Goal: Find specific page/section: Find specific page/section

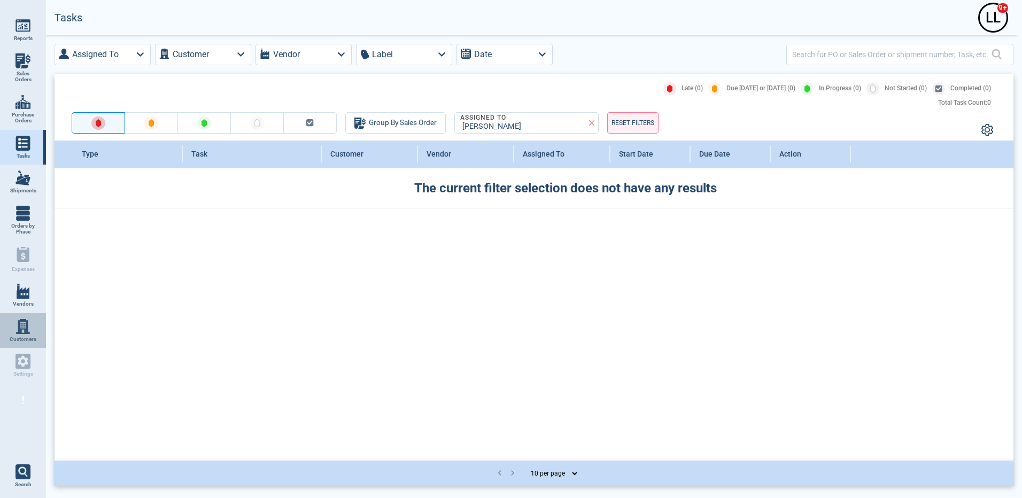
click at [24, 331] on img at bounding box center [22, 326] width 15 height 15
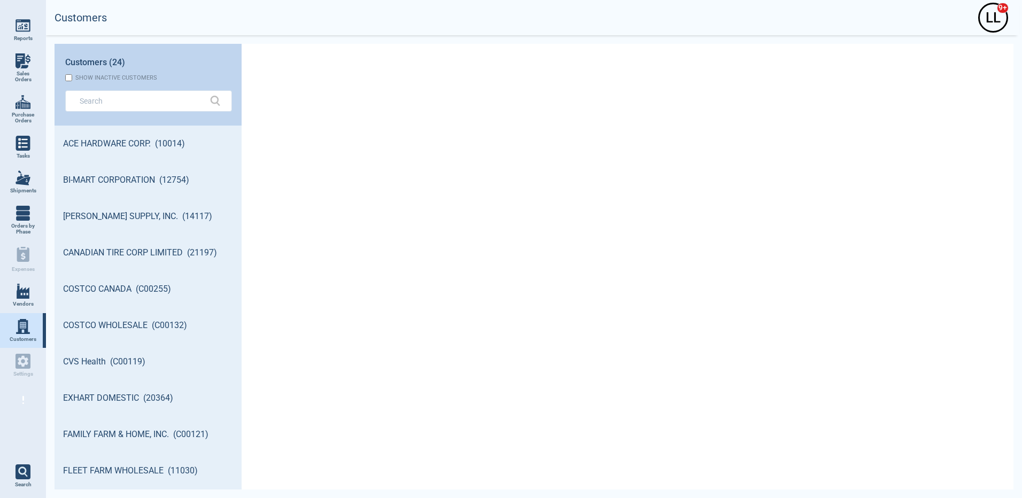
scroll to position [361, 184]
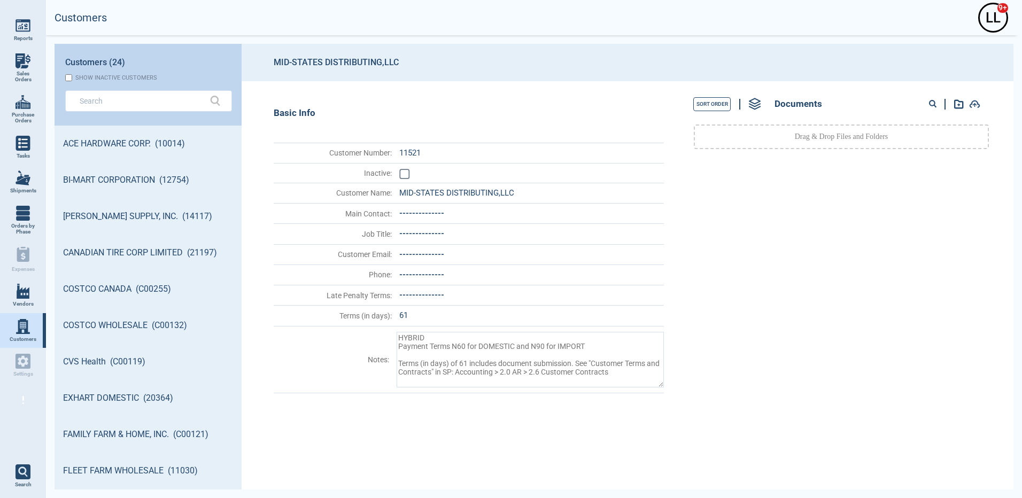
click at [22, 311] on link "Vendors" at bounding box center [23, 295] width 46 height 35
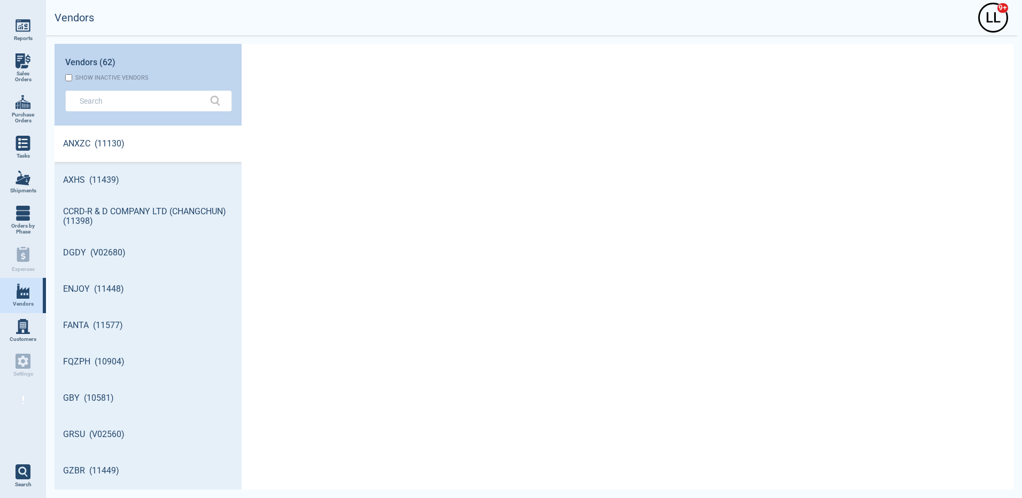
scroll to position [361, 184]
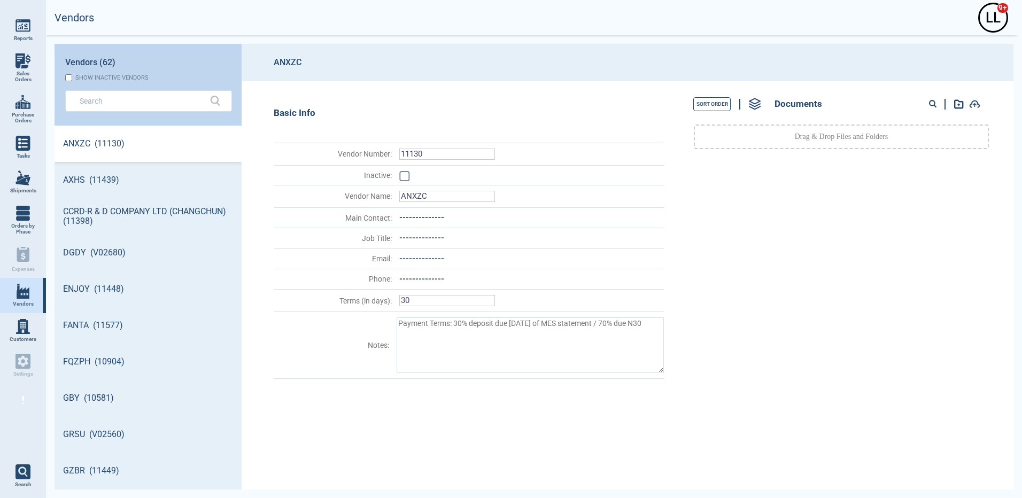
type textarea "x"
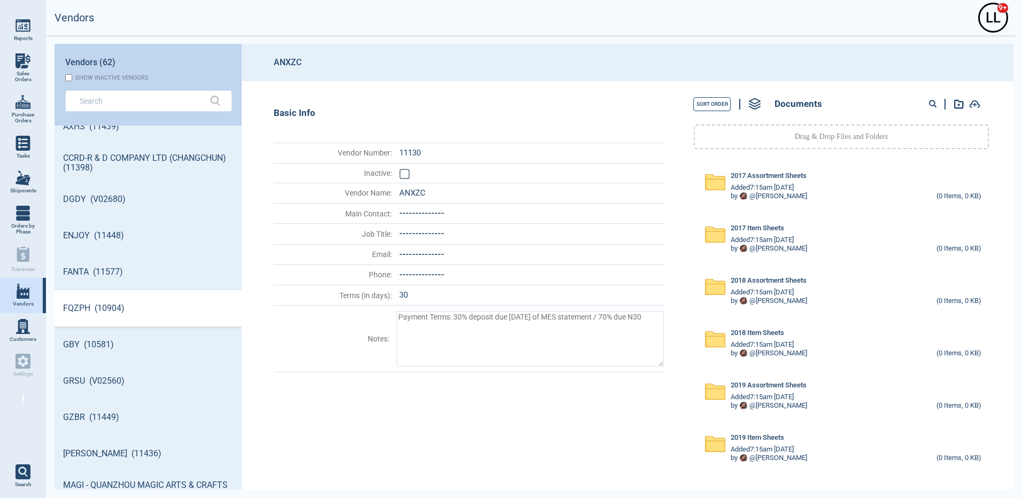
scroll to position [107, 0]
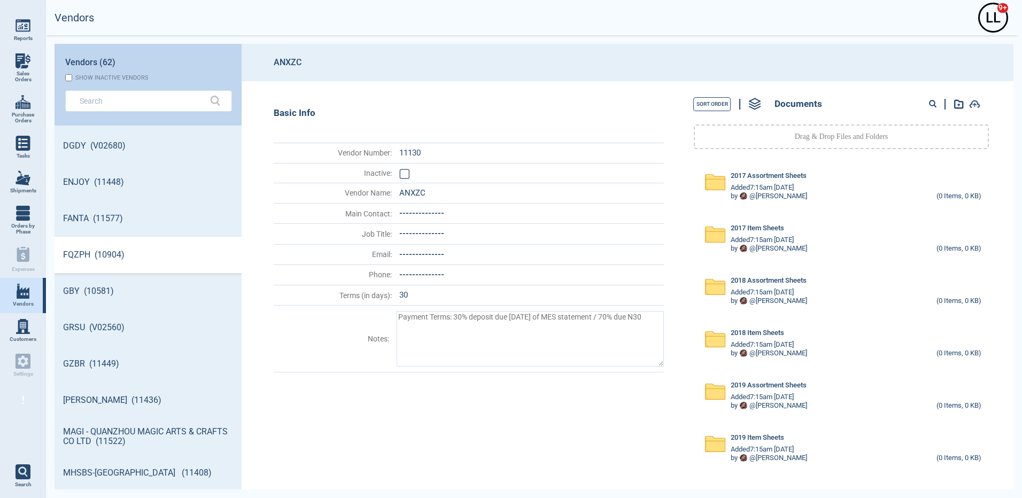
click at [123, 252] on link "FQZPH (10904)" at bounding box center [147, 255] width 187 height 36
click at [161, 99] on input "text" at bounding box center [141, 100] width 122 height 15
click at [932, 103] on circle at bounding box center [931, 102] width 5 height 5
paste input "70829"
type input "70829"
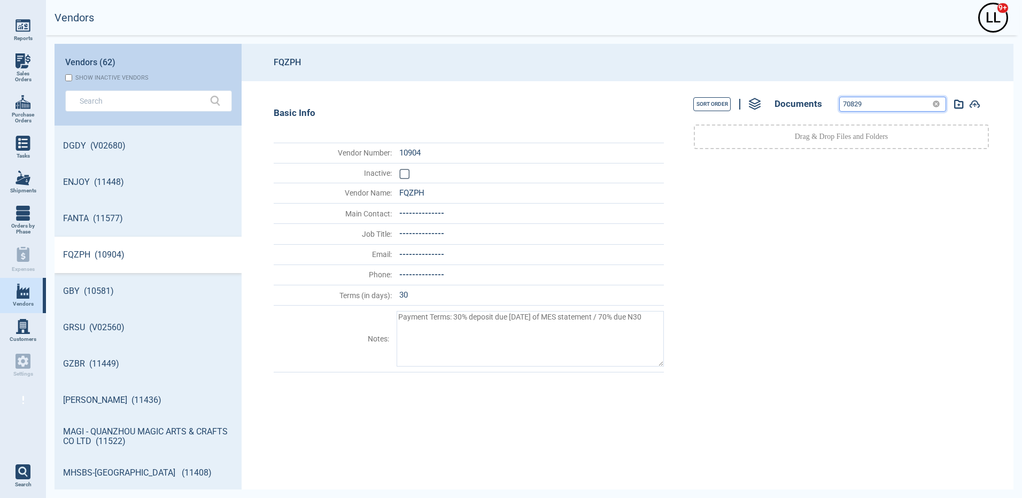
click at [890, 108] on input "70829" at bounding box center [883, 104] width 88 height 14
click at [878, 103] on input "70829" at bounding box center [883, 104] width 88 height 14
